Goal: Task Accomplishment & Management: Manage account settings

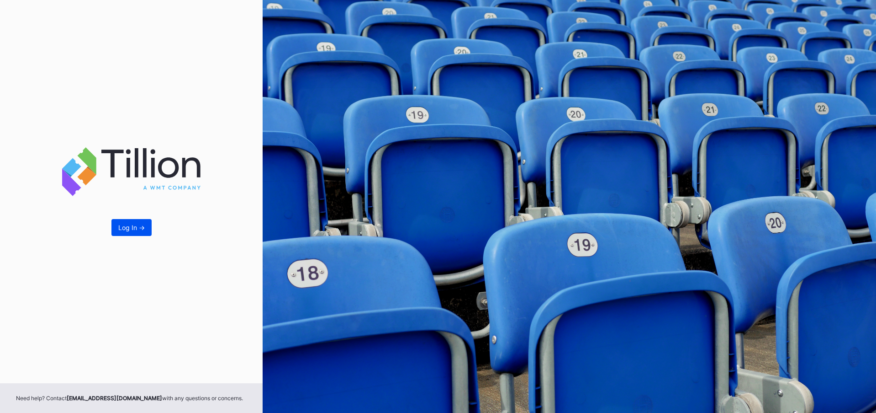
click at [130, 227] on div "Log In ->" at bounding box center [131, 227] width 27 height 8
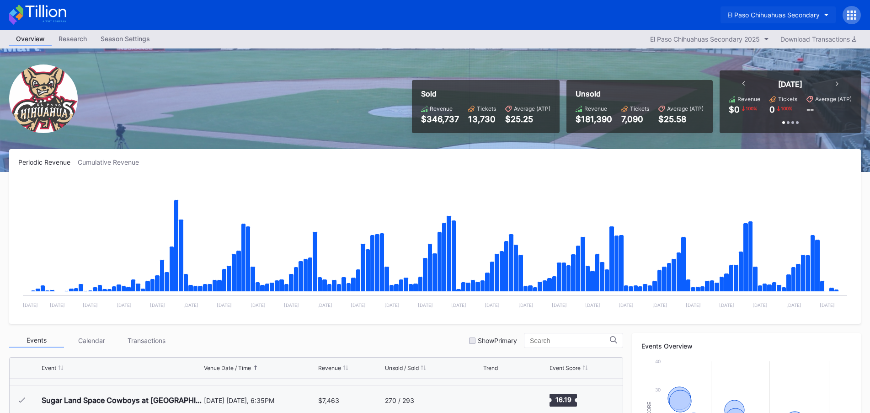
click at [780, 17] on div "El Paso Chihuahuas Secondary" at bounding box center [773, 15] width 92 height 8
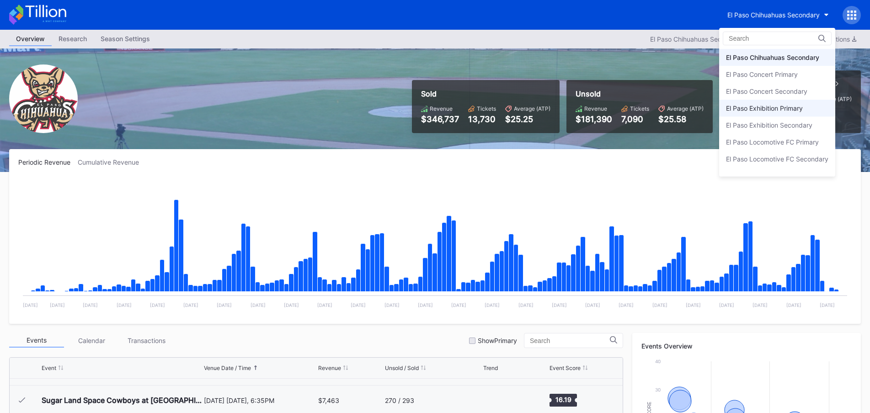
scroll to position [45, 0]
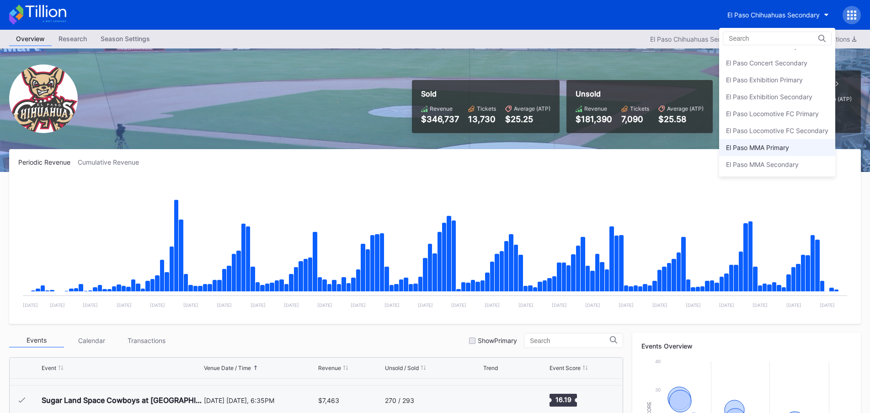
click at [766, 149] on div "El Paso MMA Primary" at bounding box center [757, 147] width 63 height 8
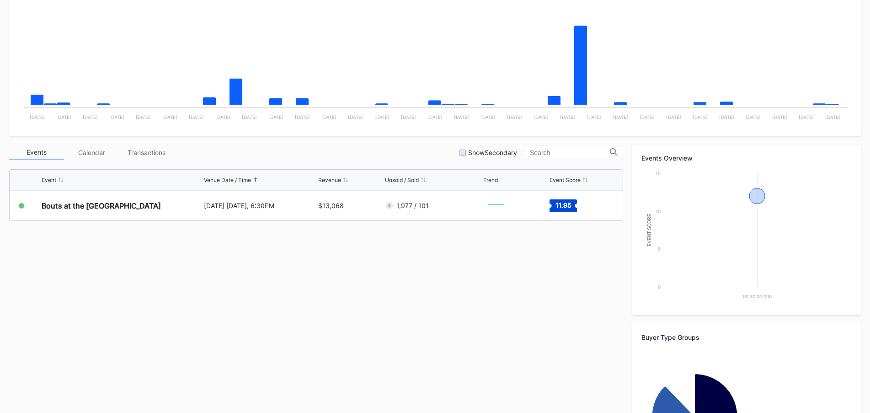
scroll to position [274, 0]
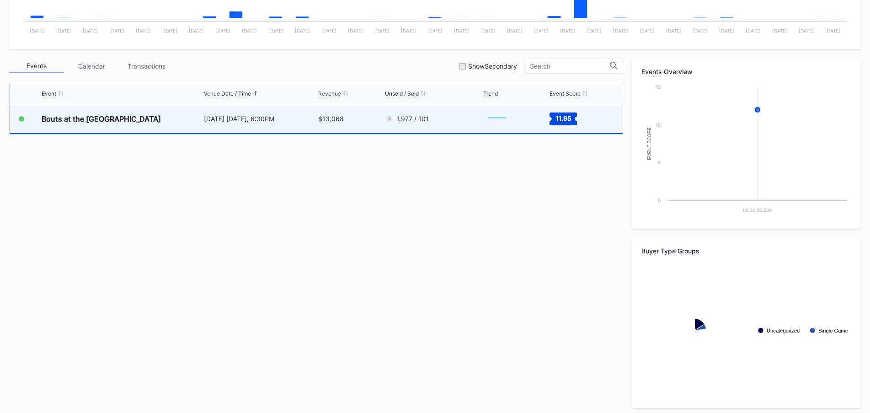
click at [373, 120] on div "$13,068" at bounding box center [350, 118] width 64 height 29
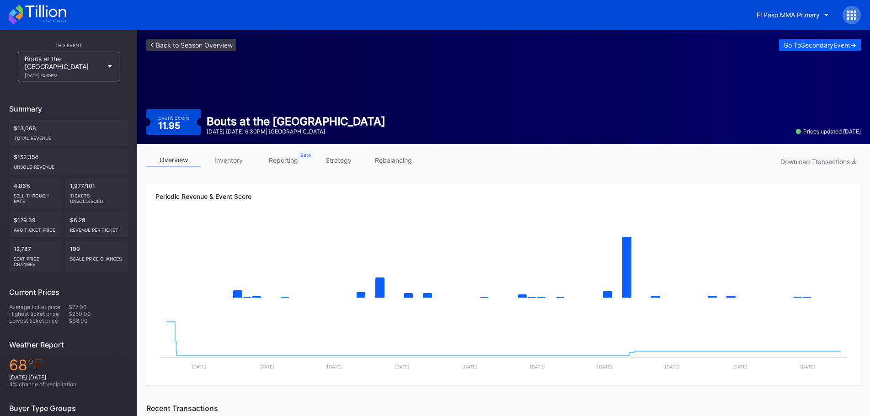
click at [400, 57] on div "<- Back to Season Overview Go To Secondary Event -> Event Score 11.95 Bouts at …" at bounding box center [503, 87] width 733 height 114
click at [167, 52] on div "<- Back to Season Overview Go To Secondary Event -> Event Score 11.95 Bouts at …" at bounding box center [503, 87] width 733 height 114
click at [171, 43] on link "<- Back to Season Overview" at bounding box center [191, 45] width 90 height 12
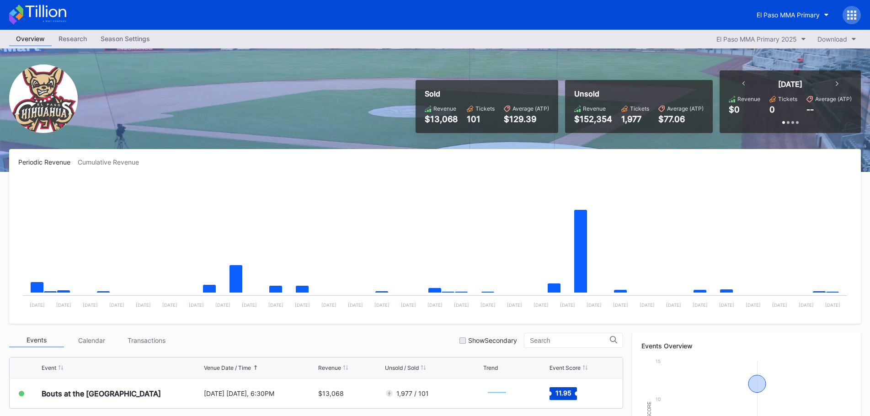
click at [128, 41] on div "Season Settings" at bounding box center [125, 38] width 63 height 13
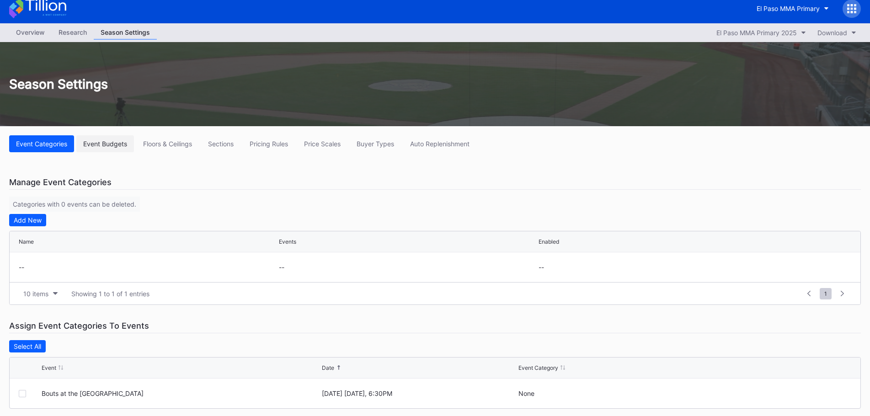
scroll to position [17, 0]
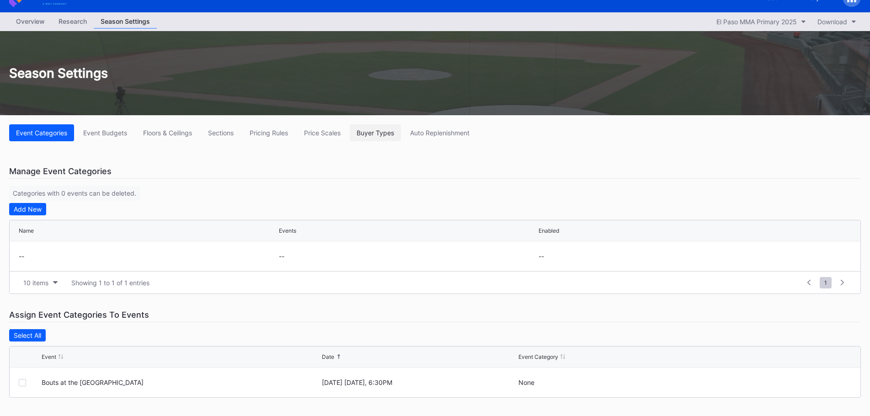
click at [356, 134] on button "Buyer Types" at bounding box center [375, 132] width 51 height 17
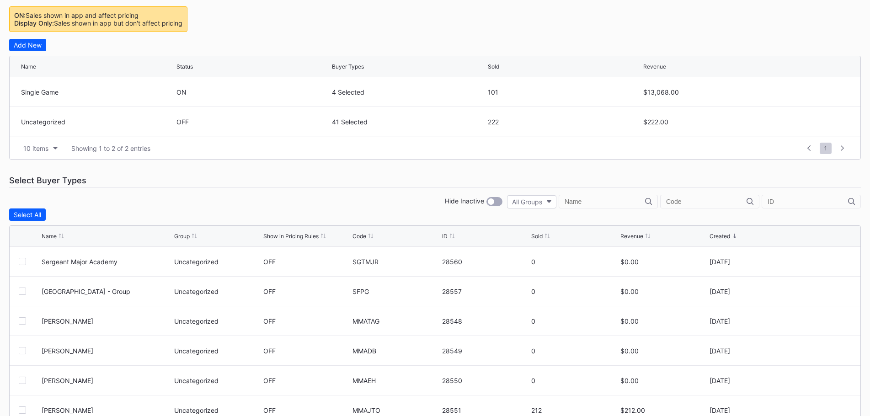
scroll to position [267, 0]
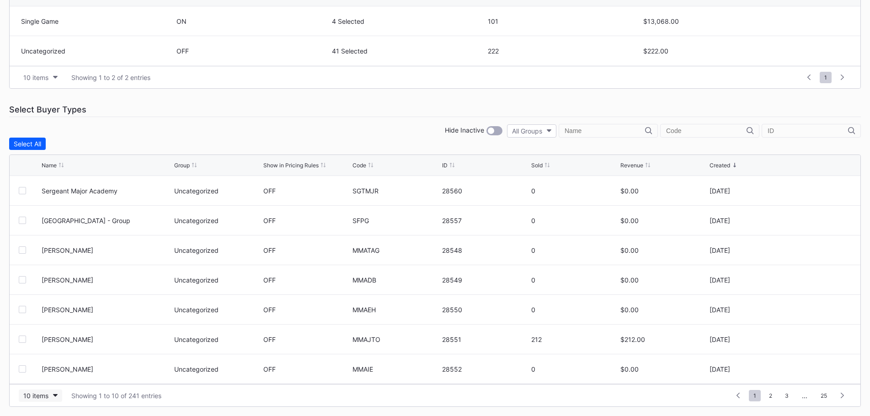
click at [54, 397] on button "10 items" at bounding box center [40, 395] width 43 height 12
click at [52, 370] on div "200 items" at bounding box center [41, 373] width 30 height 8
click at [706, 130] on input "text" at bounding box center [706, 130] width 80 height 7
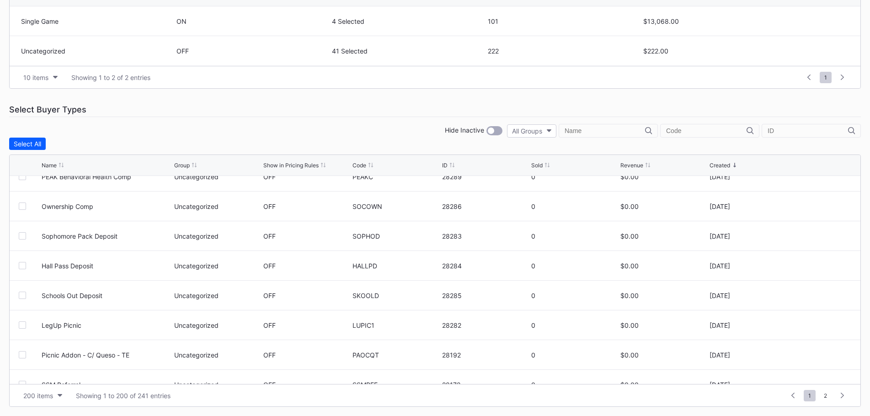
scroll to position [1005, 0]
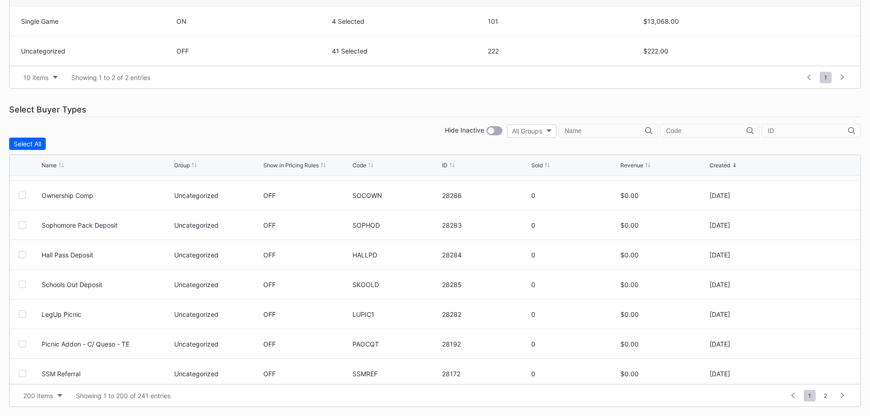
click at [793, 129] on input "text" at bounding box center [807, 130] width 80 height 7
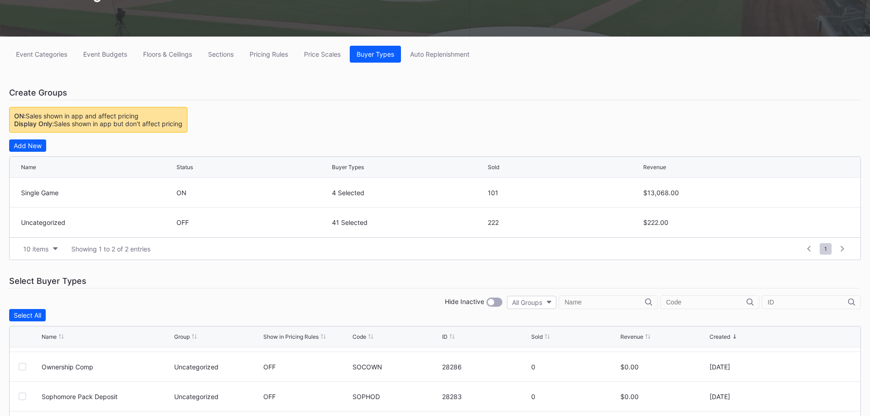
scroll to position [85, 0]
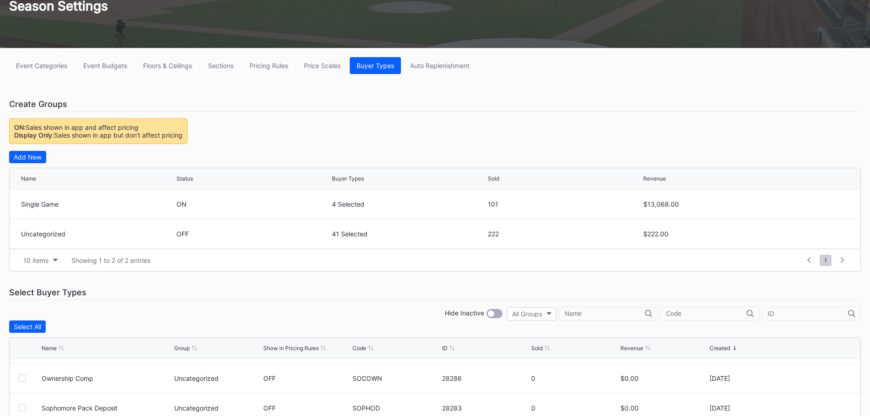
click at [23, 150] on div "Event Categories Event Budgets Floors & Ceilings Sections Pricing Rules Price S…" at bounding box center [435, 323] width 870 height 551
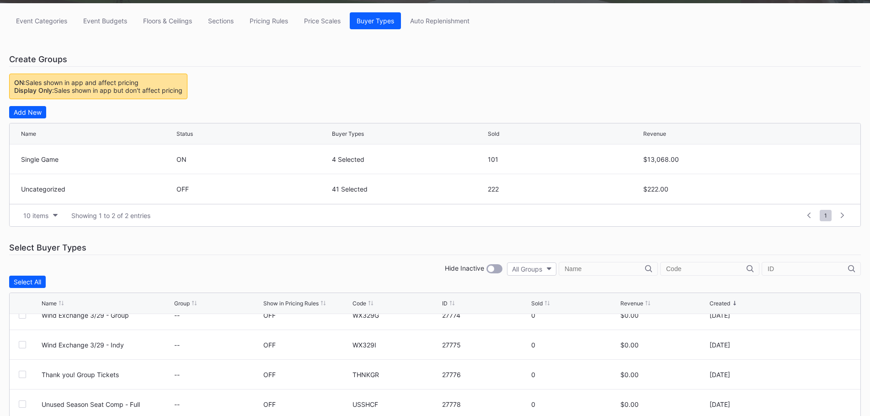
scroll to position [0, 0]
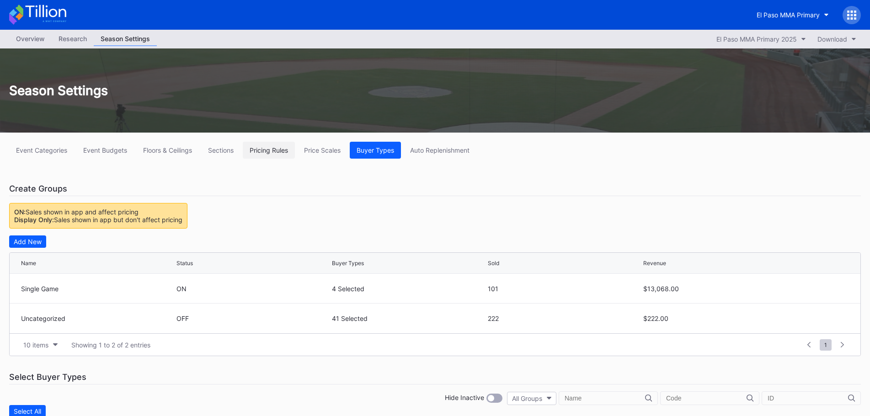
click at [275, 152] on div "Pricing Rules" at bounding box center [269, 150] width 38 height 8
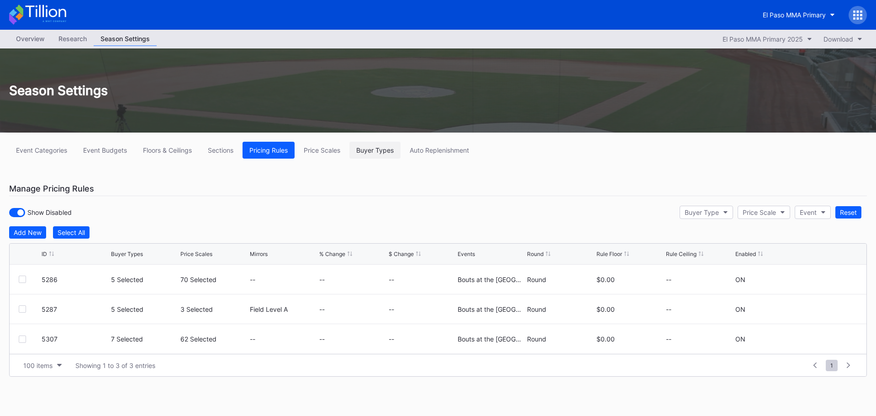
click at [373, 149] on div "Buyer Types" at bounding box center [374, 150] width 37 height 8
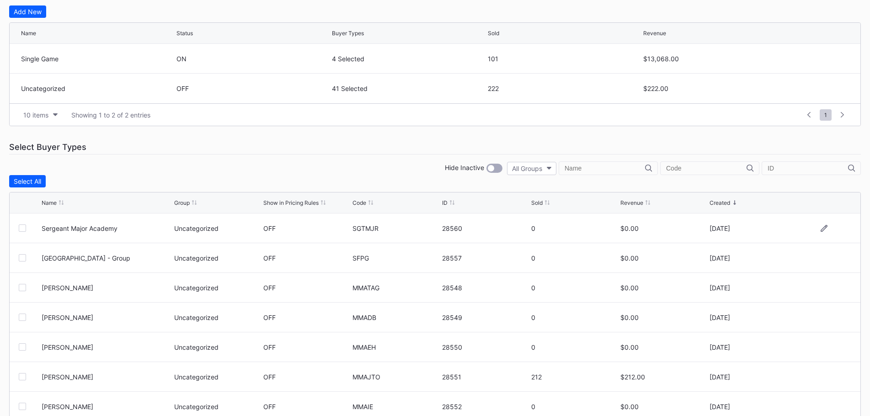
scroll to position [267, 0]
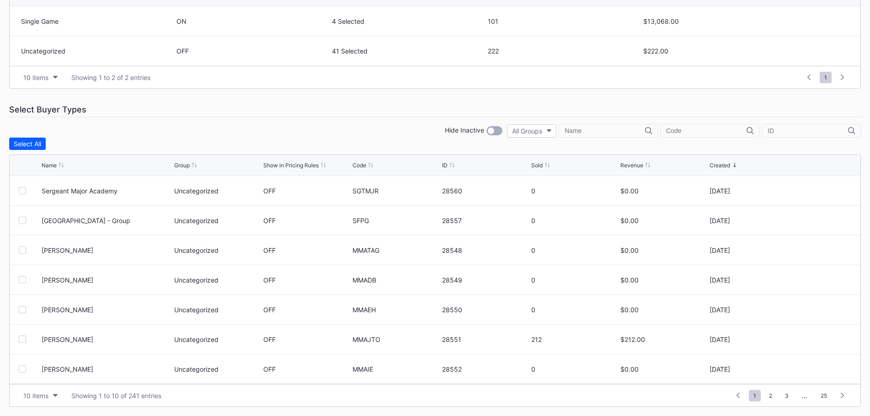
click at [502, 131] on div at bounding box center [494, 130] width 16 height 9
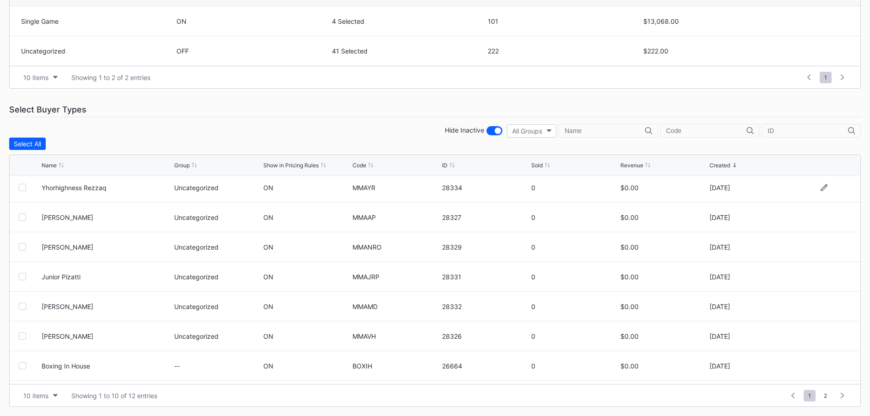
scroll to position [89, 0]
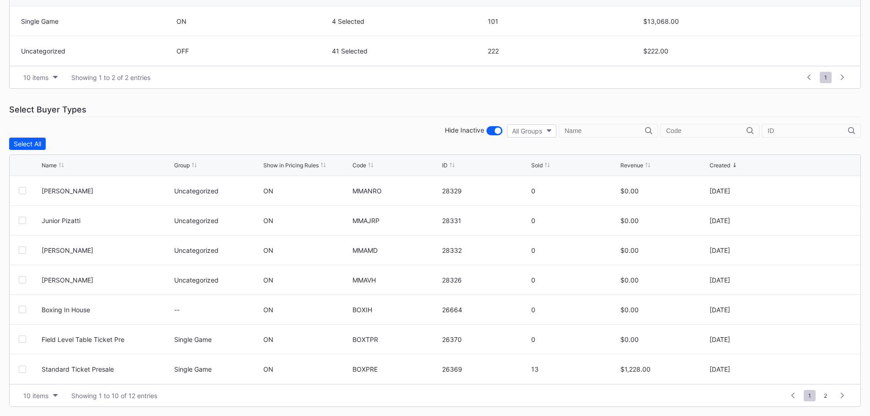
click at [499, 135] on div at bounding box center [494, 130] width 16 height 9
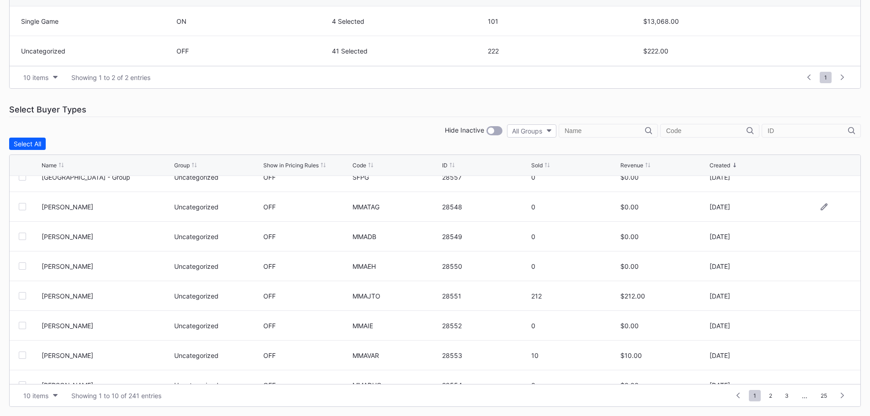
click at [23, 206] on div at bounding box center [22, 206] width 7 height 7
click at [271, 207] on div "OFF" at bounding box center [269, 207] width 12 height 8
click at [81, 146] on div "Edit 1 Row" at bounding box center [72, 144] width 31 height 8
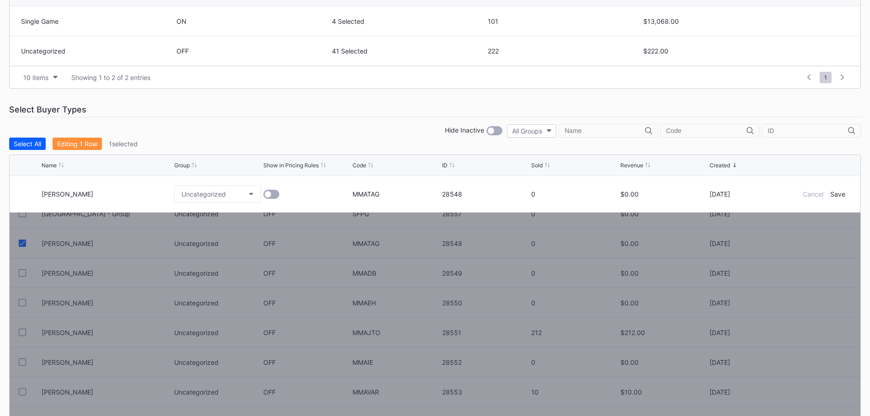
click at [80, 143] on div "Editing 1 Row" at bounding box center [77, 144] width 40 height 8
click at [350, 102] on div "Event Categories Event Budgets Floors & Ceilings Sections Pricing Rules Price S…" at bounding box center [435, 158] width 870 height 587
click at [815, 191] on div "Cancel" at bounding box center [812, 194] width 21 height 8
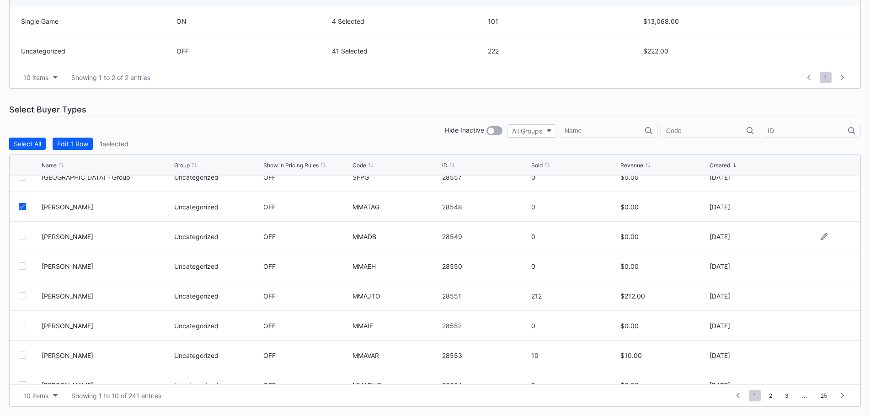
click at [28, 238] on div at bounding box center [30, 236] width 23 height 7
click at [25, 238] on div at bounding box center [22, 236] width 7 height 7
click at [21, 264] on div at bounding box center [22, 265] width 7 height 7
click at [23, 293] on div at bounding box center [22, 295] width 7 height 7
click at [21, 328] on div at bounding box center [22, 325] width 7 height 7
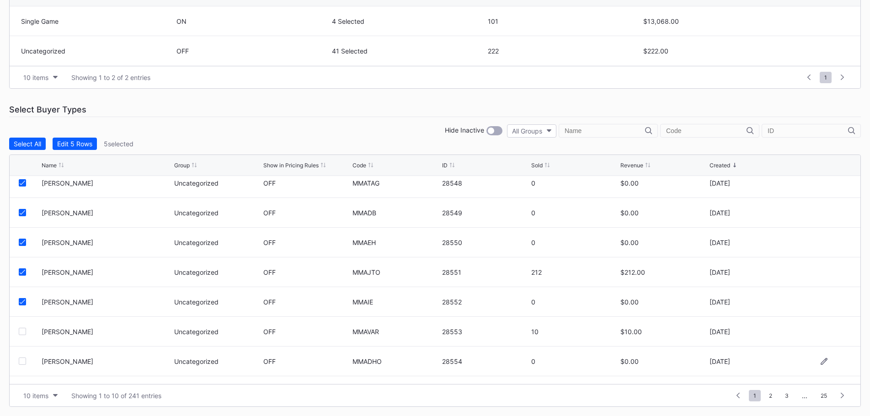
scroll to position [89, 0]
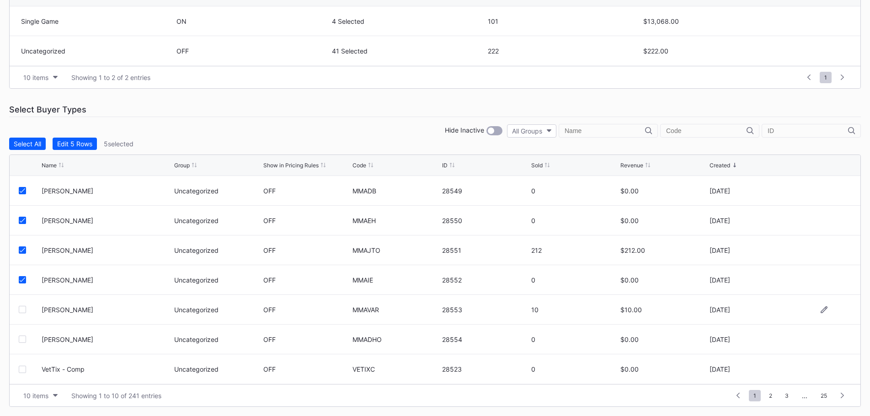
click at [21, 310] on div at bounding box center [22, 309] width 7 height 7
click at [24, 336] on div at bounding box center [22, 338] width 7 height 7
click at [80, 145] on div "Edit 7 Rows" at bounding box center [74, 144] width 35 height 8
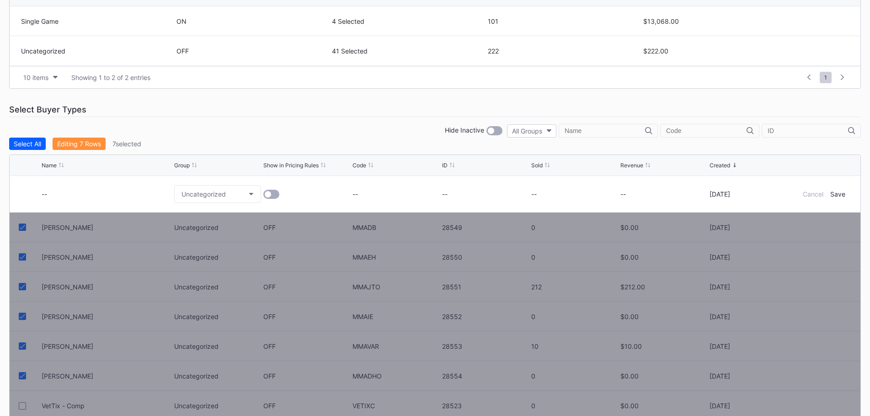
click at [276, 192] on div at bounding box center [271, 194] width 16 height 9
click at [836, 193] on div "Save" at bounding box center [837, 194] width 15 height 8
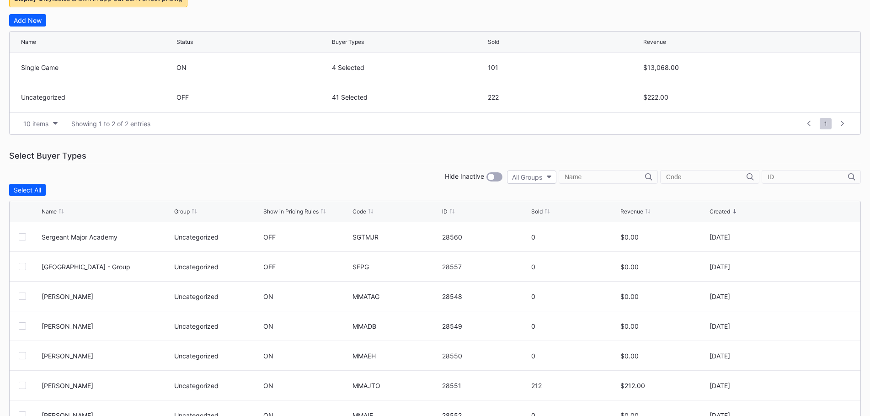
scroll to position [85, 0]
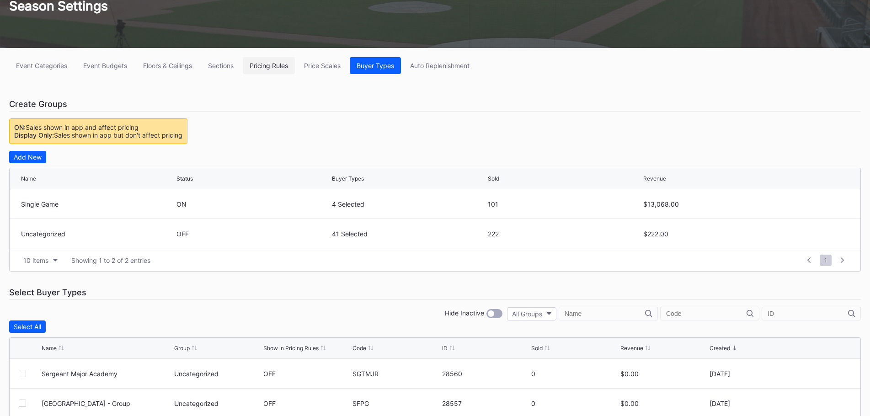
click at [278, 71] on button "Pricing Rules" at bounding box center [269, 65] width 52 height 17
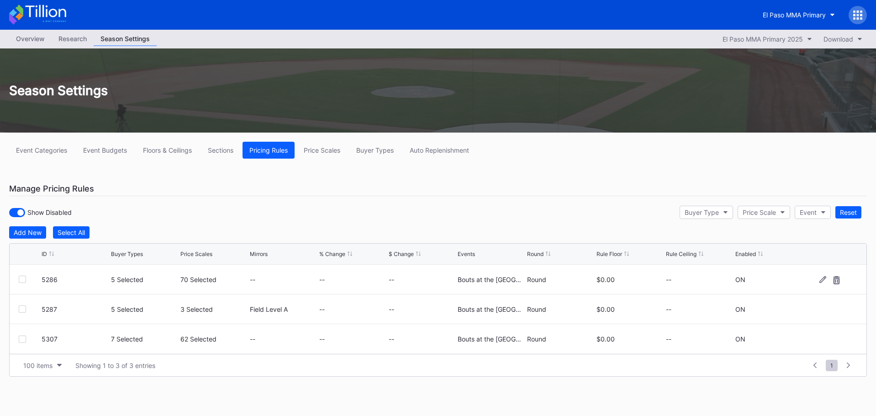
click at [23, 280] on div at bounding box center [22, 279] width 7 height 7
click at [23, 279] on icon at bounding box center [22, 279] width 5 height 5
click at [21, 339] on div at bounding box center [22, 338] width 7 height 7
click at [820, 340] on icon at bounding box center [823, 338] width 7 height 7
click at [149, 340] on div "7 Selected" at bounding box center [134, 343] width 32 height 8
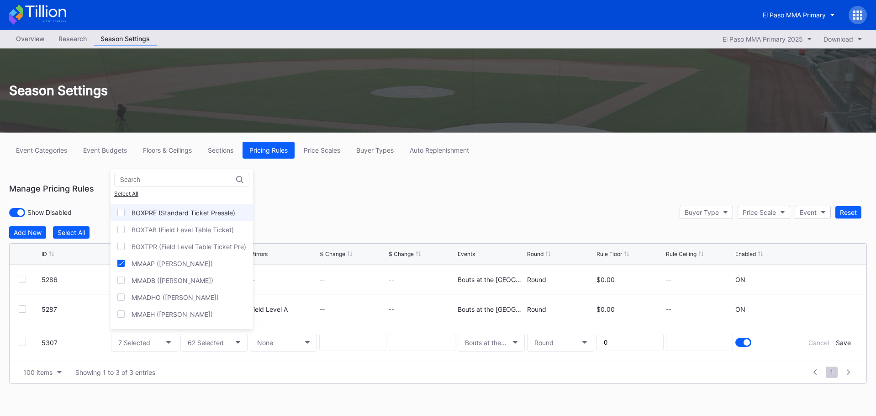
scroll to position [46, 0]
click at [127, 263] on div "MMADB (Dewayne Bonds)" at bounding box center [182, 264] width 143 height 17
click at [123, 280] on div at bounding box center [121, 281] width 7 height 7
click at [128, 298] on div "MMAEH (Evan Holyfield)" at bounding box center [182, 298] width 143 height 17
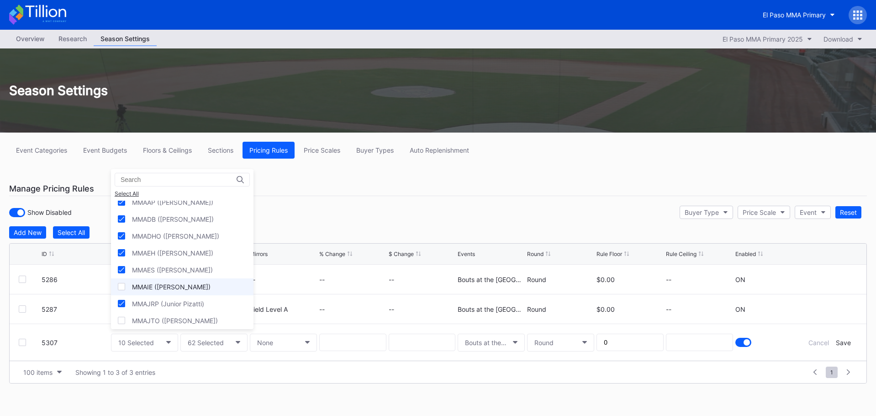
click at [127, 286] on div "MMAIE (Ivy Enriquez)" at bounding box center [182, 286] width 143 height 17
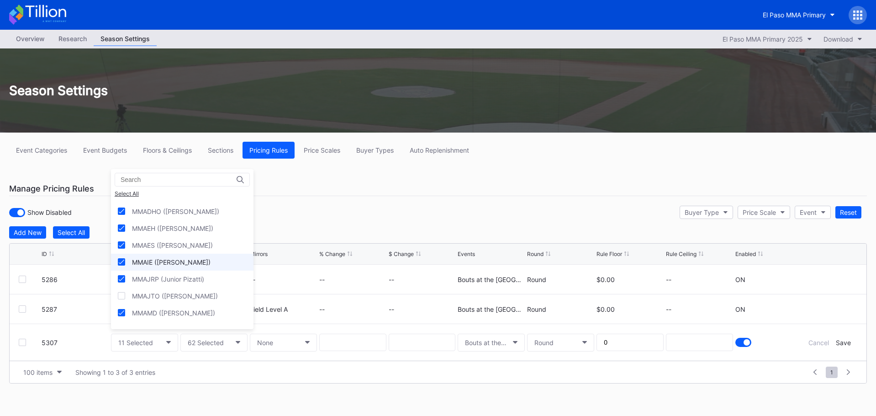
scroll to position [183, 0]
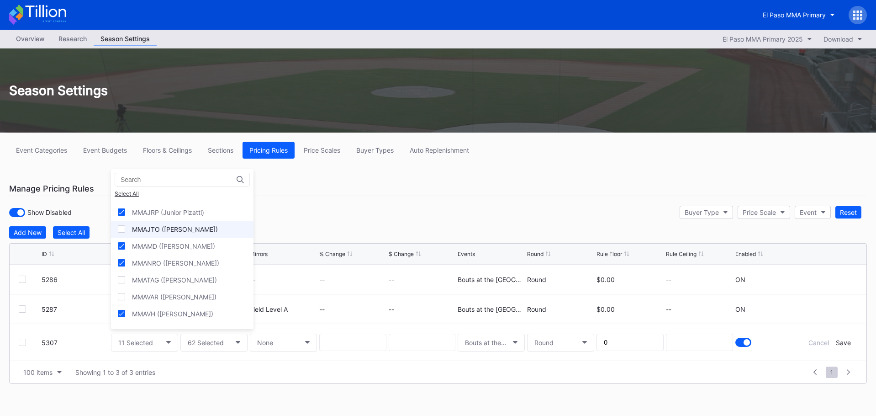
click at [131, 233] on div "MMAJTO (Jorge Tovar)" at bounding box center [182, 229] width 143 height 17
click at [127, 283] on div "MMATAG (Tony Aguilar)" at bounding box center [182, 279] width 143 height 17
click at [124, 299] on div at bounding box center [121, 296] width 7 height 7
drag, startPoint x: 425, startPoint y: 212, endPoint x: 434, endPoint y: 212, distance: 8.7
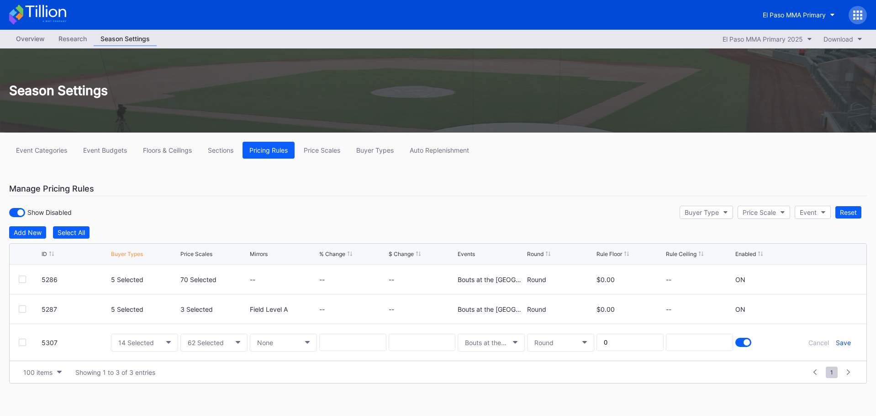
click at [844, 345] on div "Save" at bounding box center [843, 343] width 15 height 8
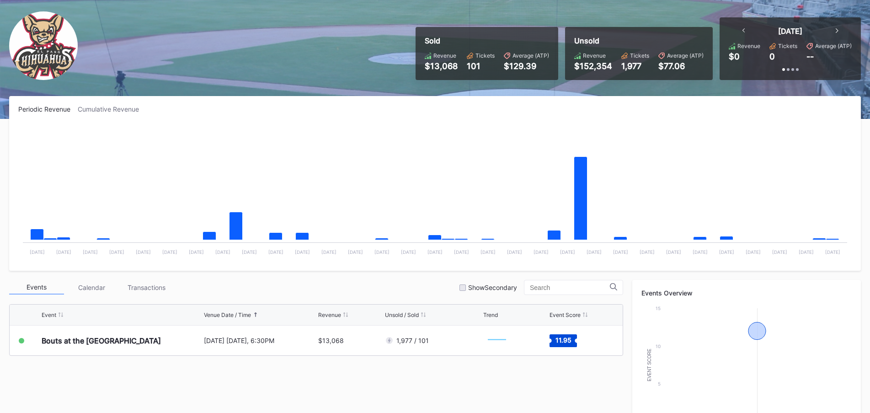
scroll to position [137, 0]
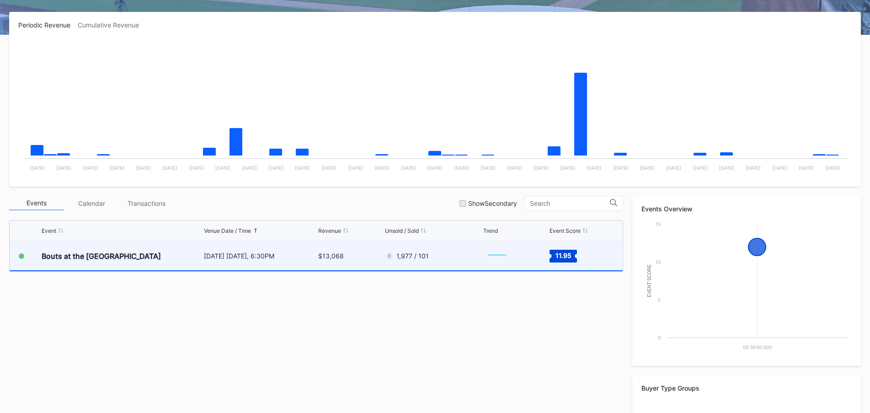
click at [272, 260] on div "[DATE] [DATE], 6:30PM" at bounding box center [260, 255] width 112 height 29
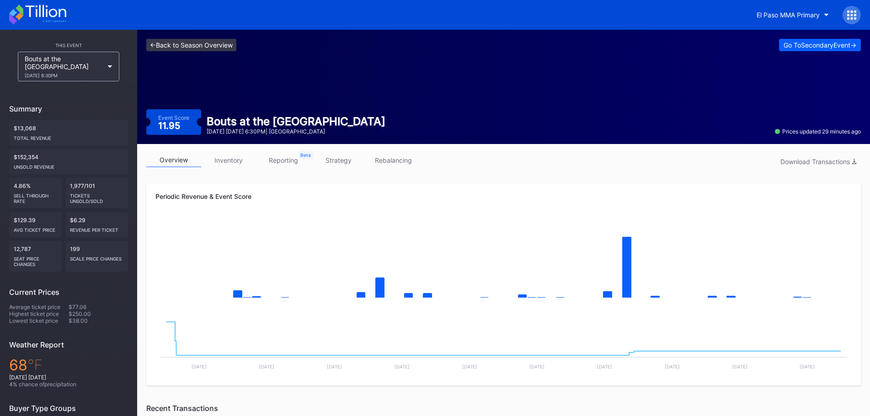
click at [159, 41] on link "<- Back to Season Overview" at bounding box center [191, 45] width 90 height 12
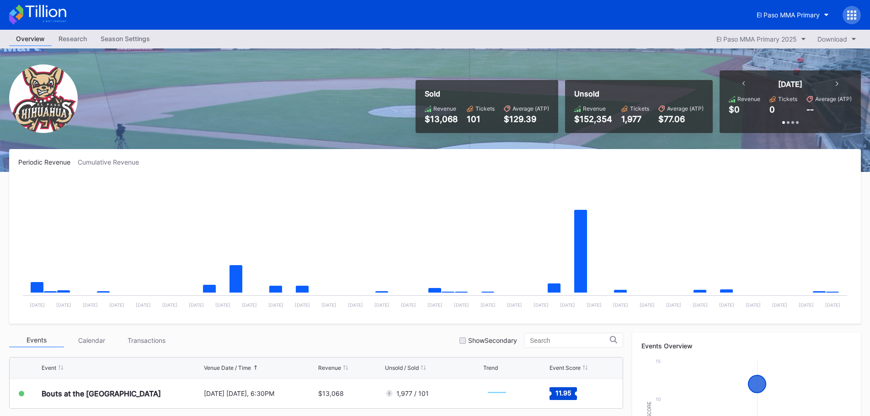
click at [126, 35] on div "Season Settings" at bounding box center [125, 38] width 63 height 13
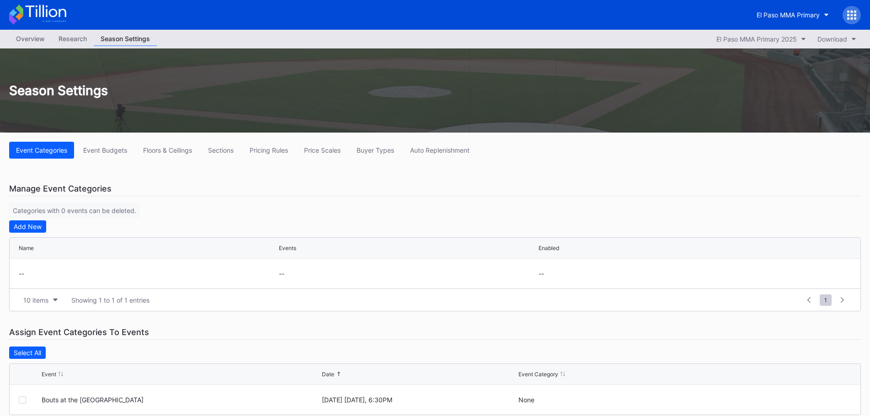
scroll to position [17, 0]
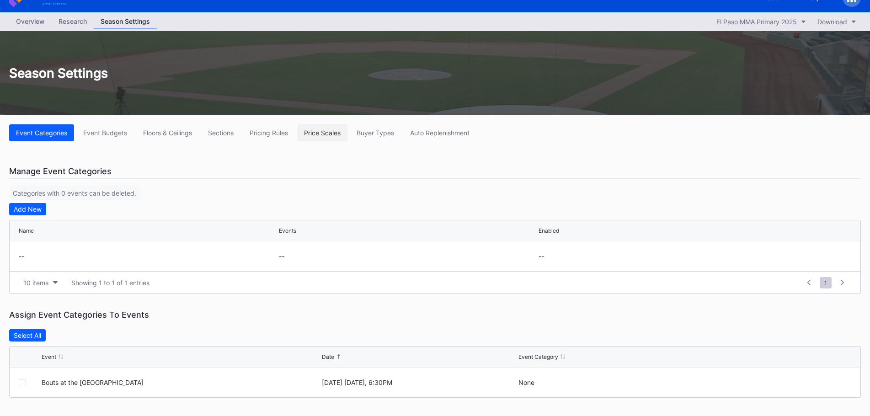
click at [338, 131] on div "Price Scales" at bounding box center [322, 133] width 37 height 8
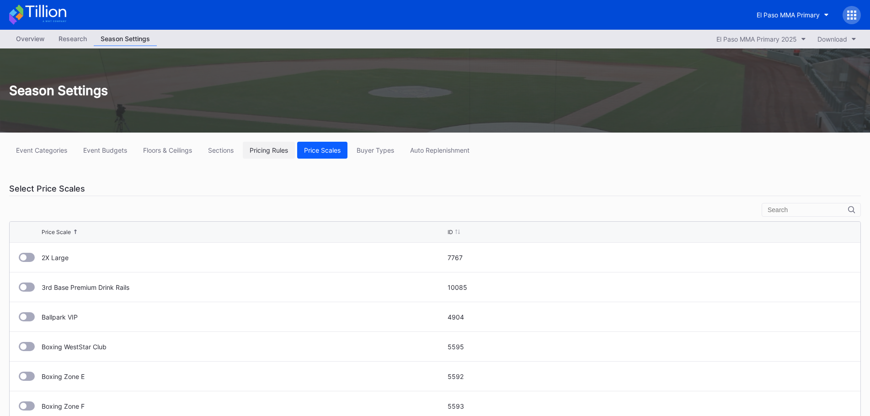
click at [260, 146] on button "Pricing Rules" at bounding box center [269, 150] width 52 height 17
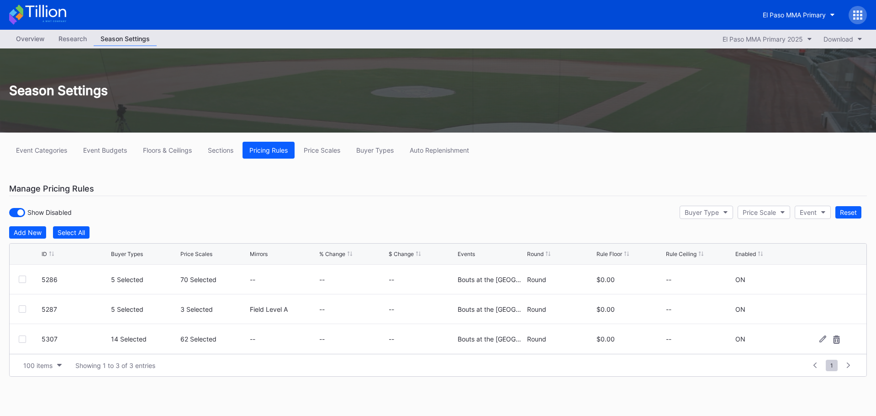
click at [25, 340] on div at bounding box center [22, 338] width 7 height 7
click at [23, 340] on icon at bounding box center [22, 339] width 5 height 5
click at [35, 229] on div "Add New" at bounding box center [28, 232] width 28 height 8
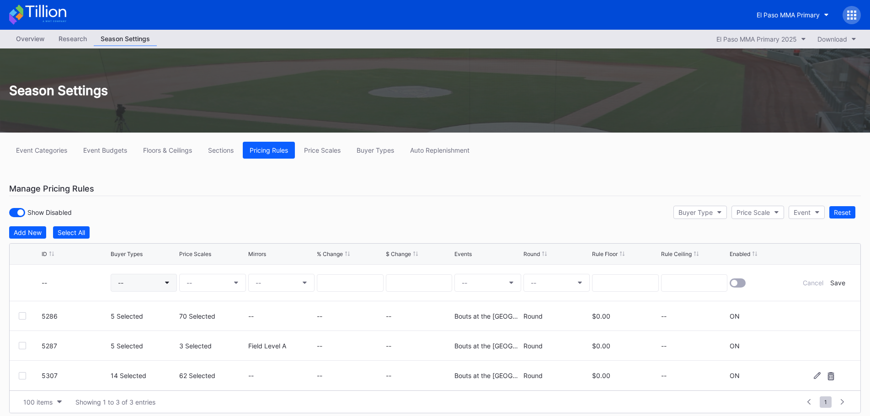
click at [143, 288] on button "--" at bounding box center [144, 283] width 67 height 18
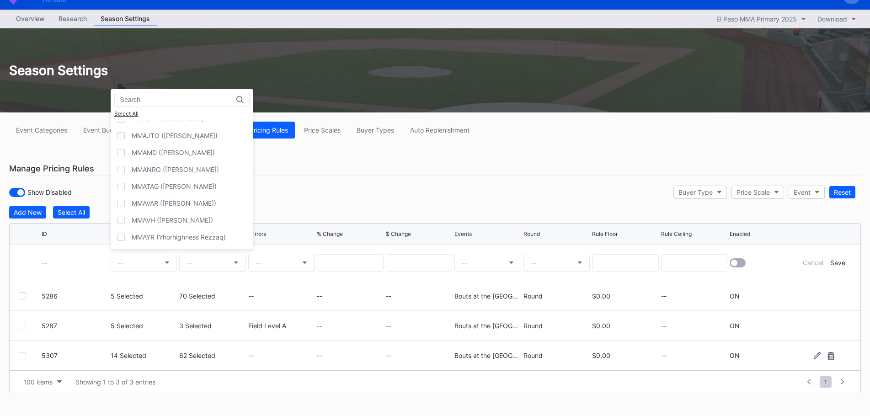
scroll to position [29, 0]
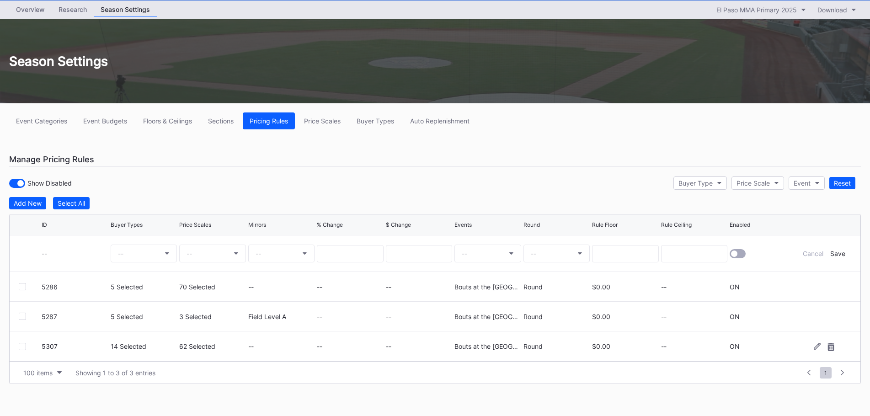
click at [21, 350] on div "5307 14 Selected 62 Selected -- -- -- Bouts at the Ballpark - Sat 10/11 Round $…" at bounding box center [435, 346] width 850 height 30
click at [23, 346] on div at bounding box center [22, 346] width 7 height 7
click at [817, 346] on icon at bounding box center [816, 346] width 7 height 7
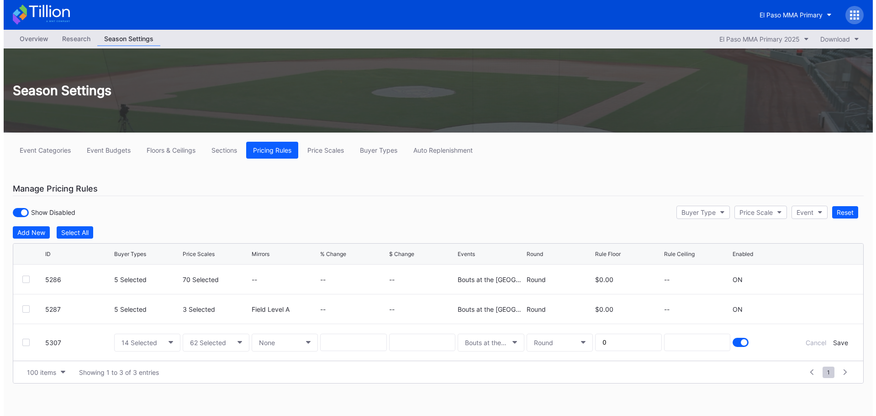
scroll to position [0, 0]
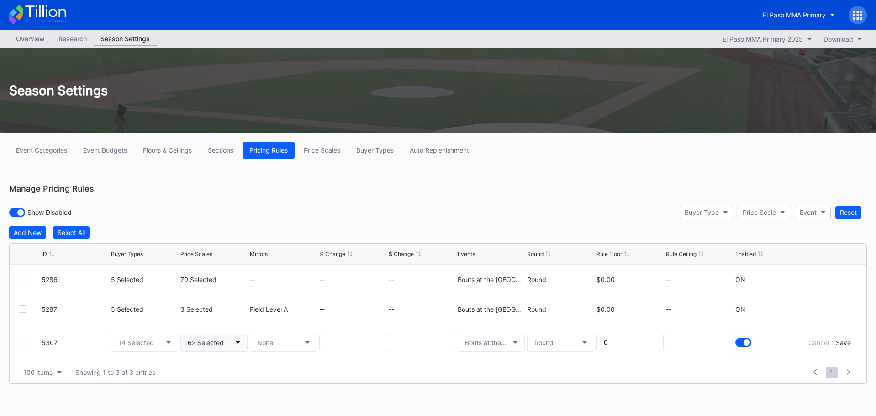
click at [218, 342] on div "62 Selected" at bounding box center [206, 343] width 36 height 8
click at [142, 340] on div "14 Selected" at bounding box center [136, 343] width 36 height 8
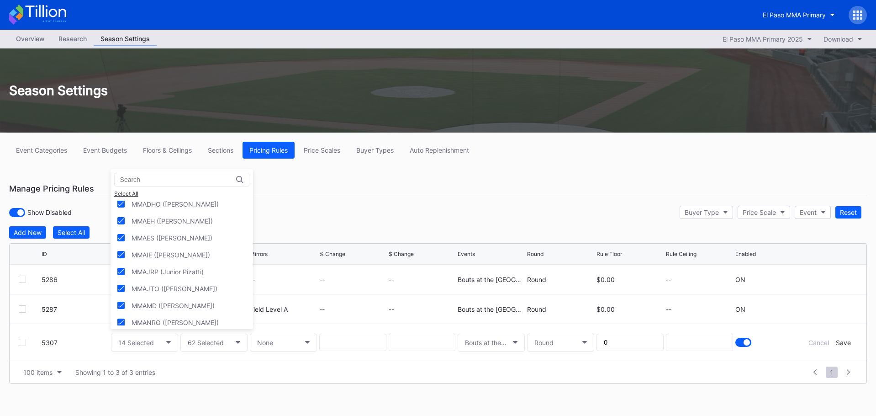
scroll to position [137, 0]
click at [117, 276] on div at bounding box center [120, 274] width 7 height 7
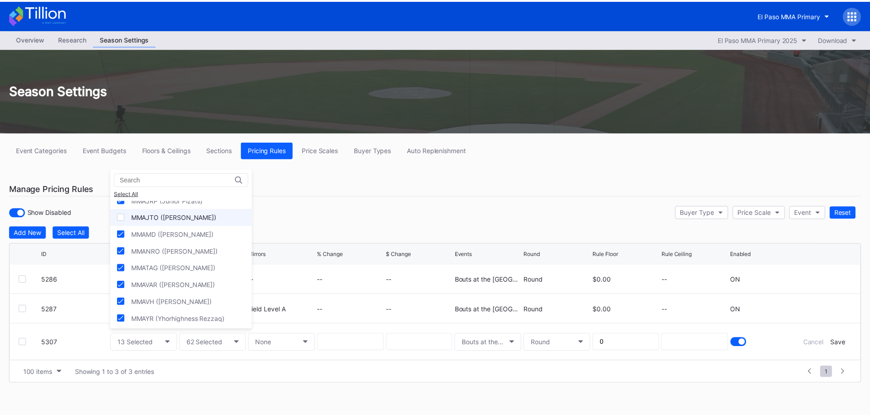
scroll to position [196, 0]
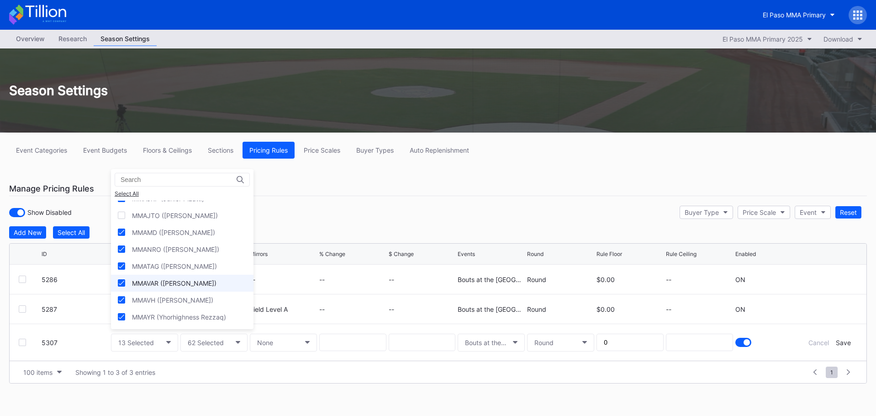
click at [122, 281] on icon at bounding box center [121, 283] width 5 height 5
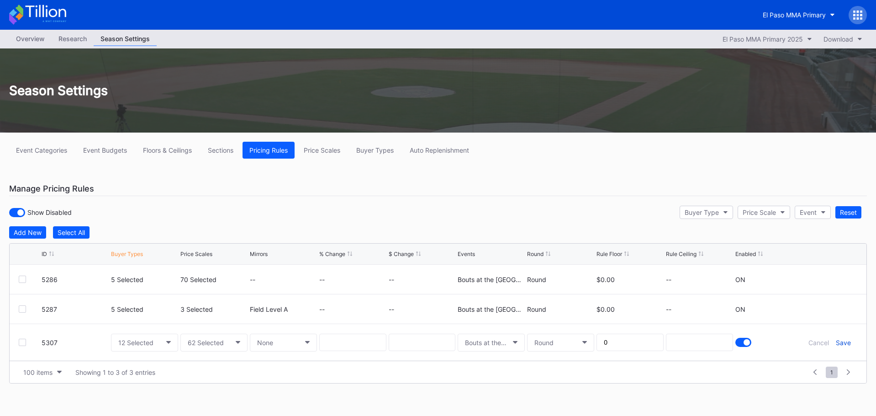
click at [851, 345] on div "Save" at bounding box center [843, 343] width 15 height 8
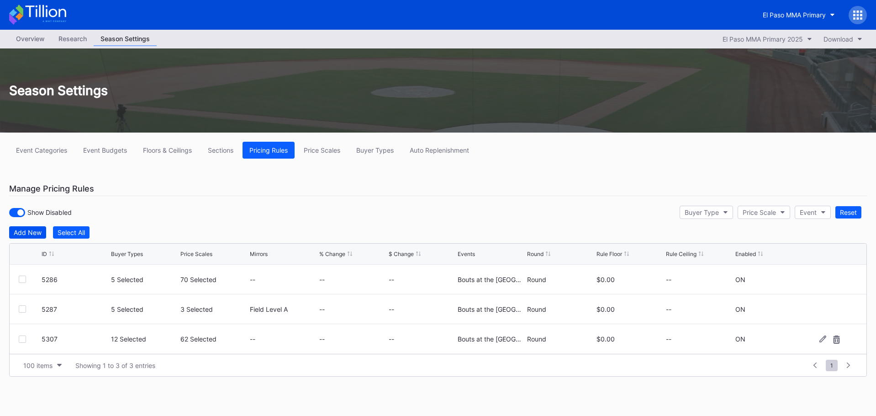
click at [31, 229] on div "Add New" at bounding box center [28, 232] width 28 height 8
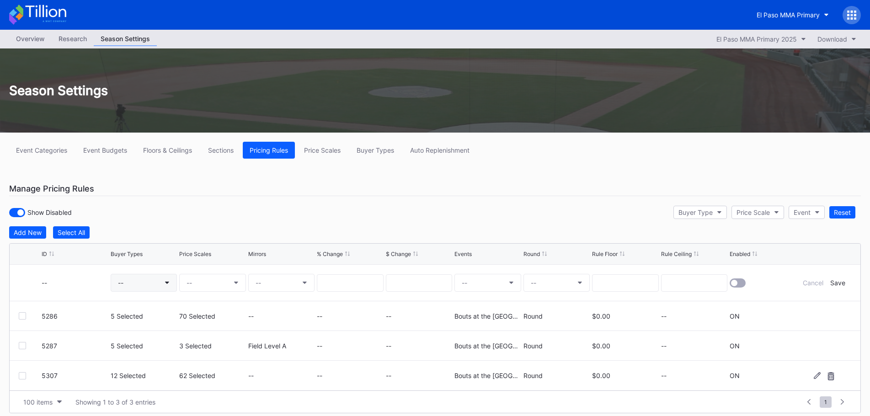
click at [142, 274] on button "--" at bounding box center [144, 283] width 67 height 18
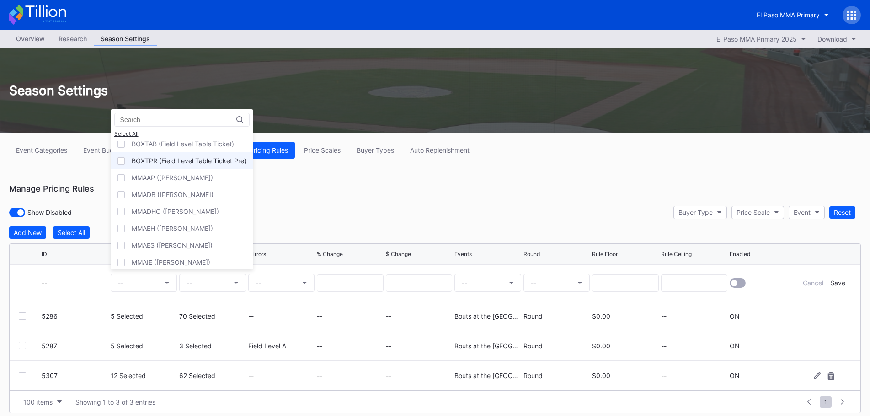
scroll to position [137, 0]
click at [143, 219] on div "MMAJTO (Jorge Tovar)" at bounding box center [182, 215] width 143 height 17
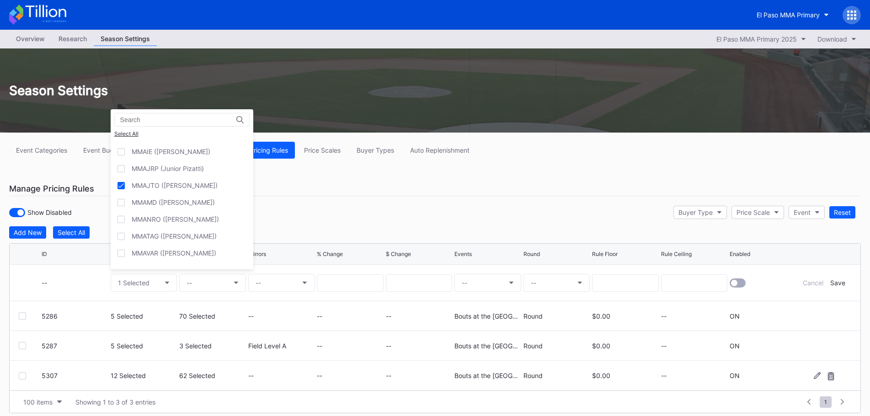
scroll to position [183, 0]
click at [141, 235] on div "MMAVAR (Victor Aranda)" at bounding box center [174, 237] width 85 height 8
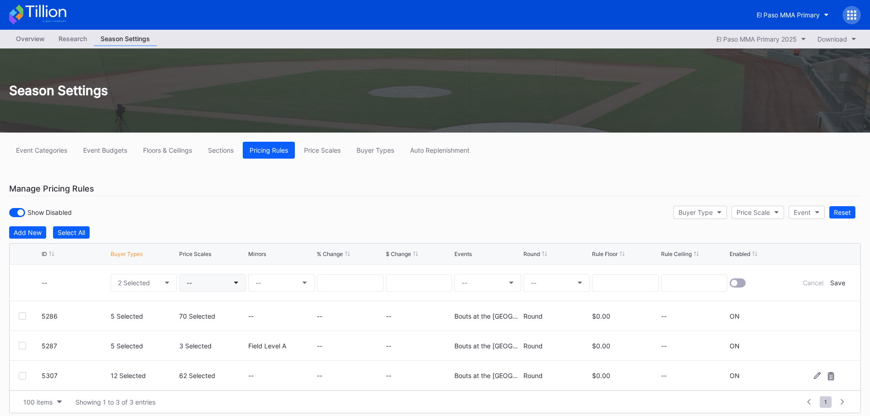
click at [222, 276] on button "--" at bounding box center [212, 283] width 67 height 18
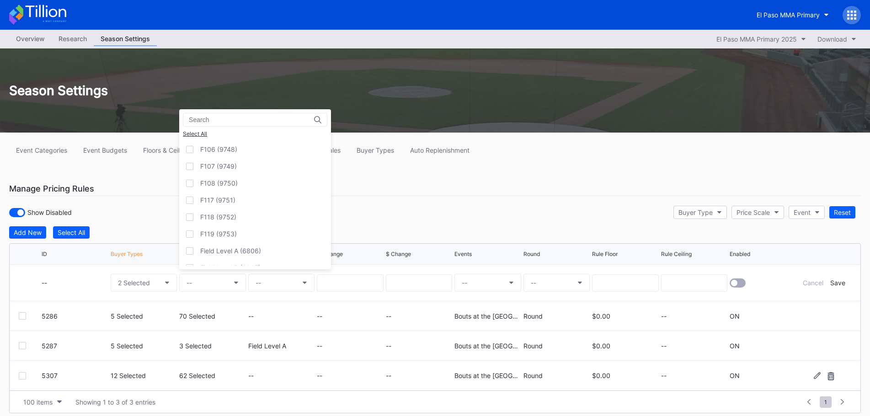
click at [191, 133] on div "Select All" at bounding box center [255, 133] width 144 height 7
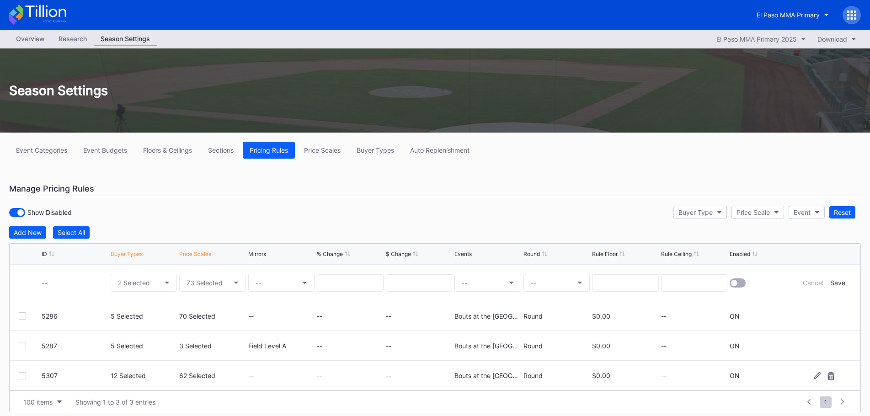
click at [485, 273] on div "--" at bounding box center [487, 283] width 67 height 36
click at [482, 285] on button "--" at bounding box center [487, 283] width 67 height 18
click at [484, 338] on div "Bouts at the [GEOGRAPHIC_DATA][DATE]" at bounding box center [536, 340] width 122 height 8
click at [547, 295] on div "--" at bounding box center [556, 283] width 67 height 36
click at [548, 287] on button "--" at bounding box center [556, 283] width 67 height 18
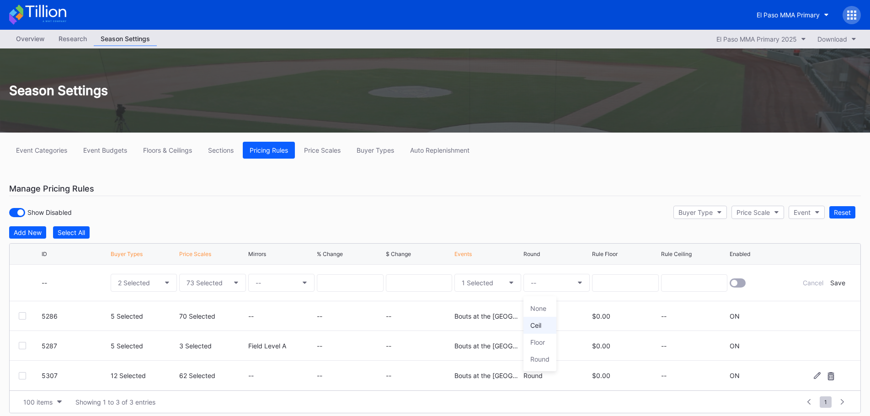
click at [542, 321] on div "Ceil" at bounding box center [539, 325] width 33 height 17
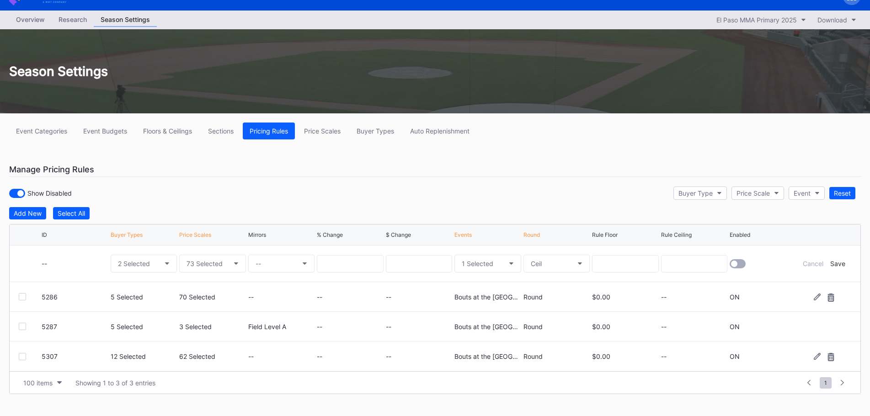
scroll to position [29, 0]
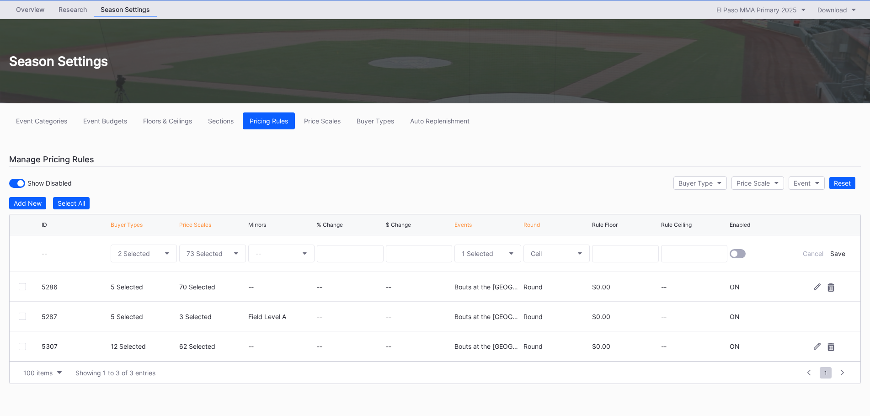
click at [540, 287] on div "Round" at bounding box center [556, 287] width 67 height 8
click at [582, 256] on button "Ceil" at bounding box center [556, 253] width 67 height 18
click at [549, 330] on div "Round" at bounding box center [539, 330] width 19 height 8
click at [635, 257] on input at bounding box center [625, 253] width 67 height 17
click at [339, 255] on input at bounding box center [350, 253] width 67 height 17
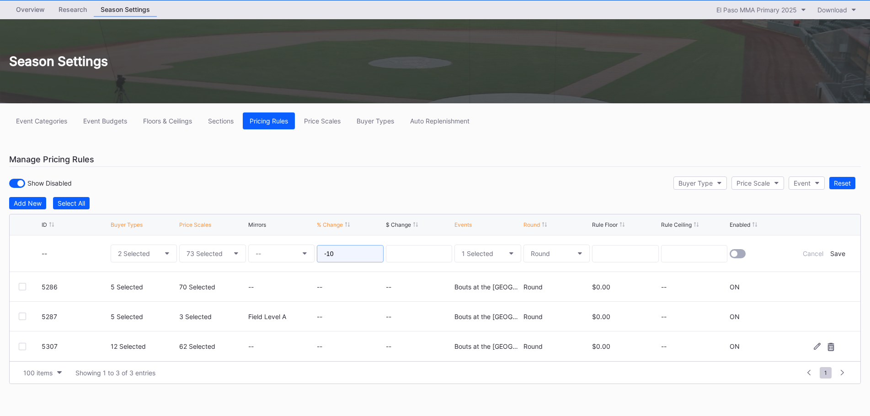
type input "-10"
click at [743, 255] on div at bounding box center [737, 253] width 16 height 9
click at [651, 255] on input at bounding box center [625, 253] width 67 height 17
type input "0"
click at [837, 254] on div "Save" at bounding box center [837, 254] width 15 height 8
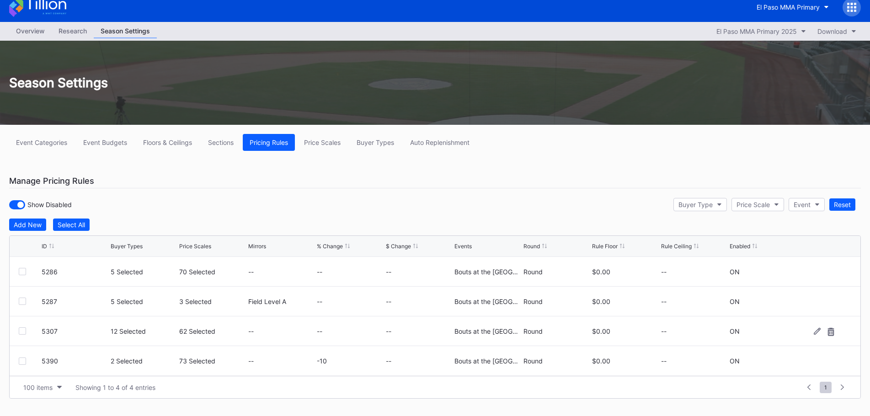
scroll to position [0, 0]
